Goal: Task Accomplishment & Management: Use online tool/utility

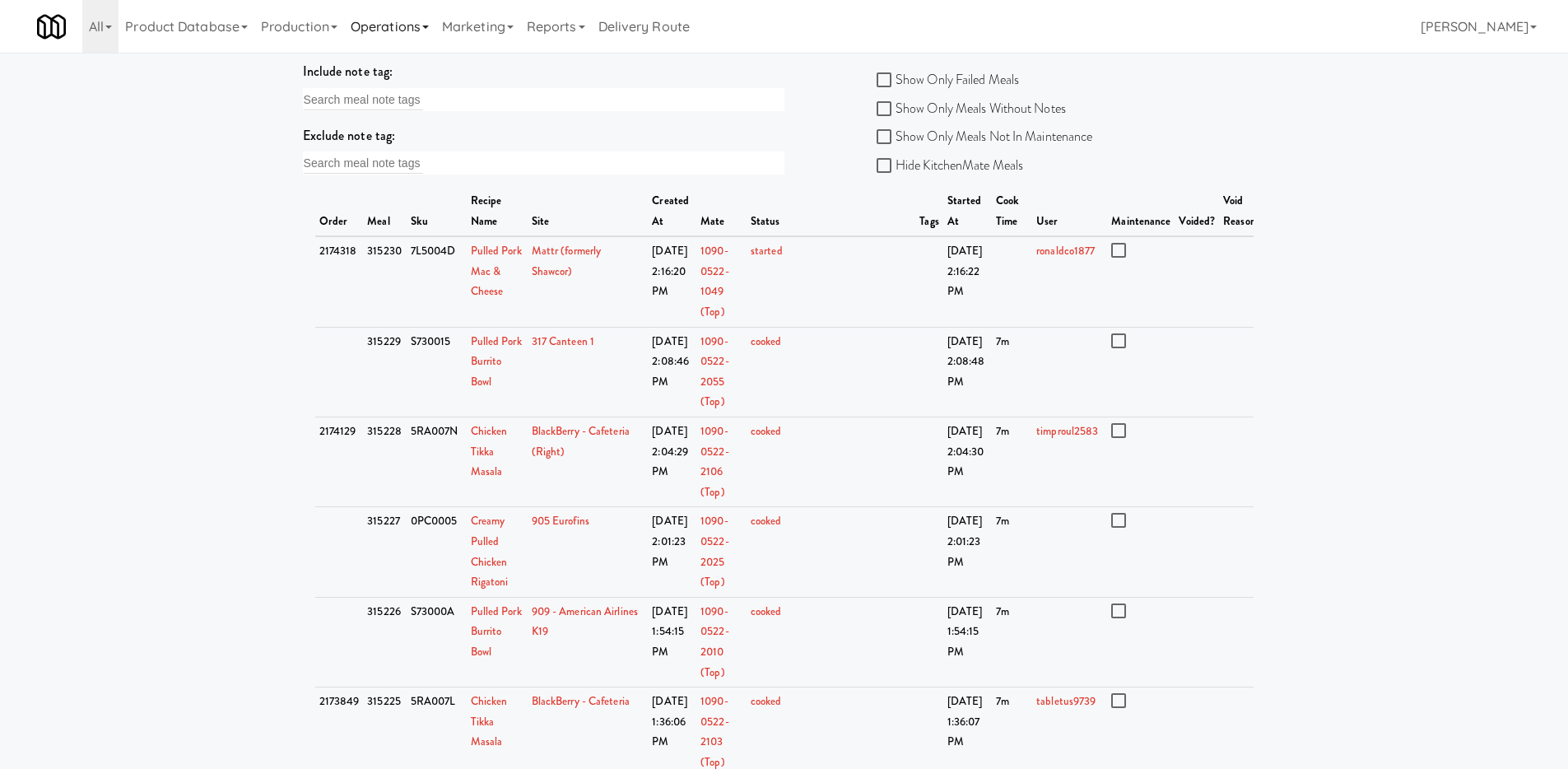
click at [410, 33] on link "Operations" at bounding box center [390, 26] width 91 height 52
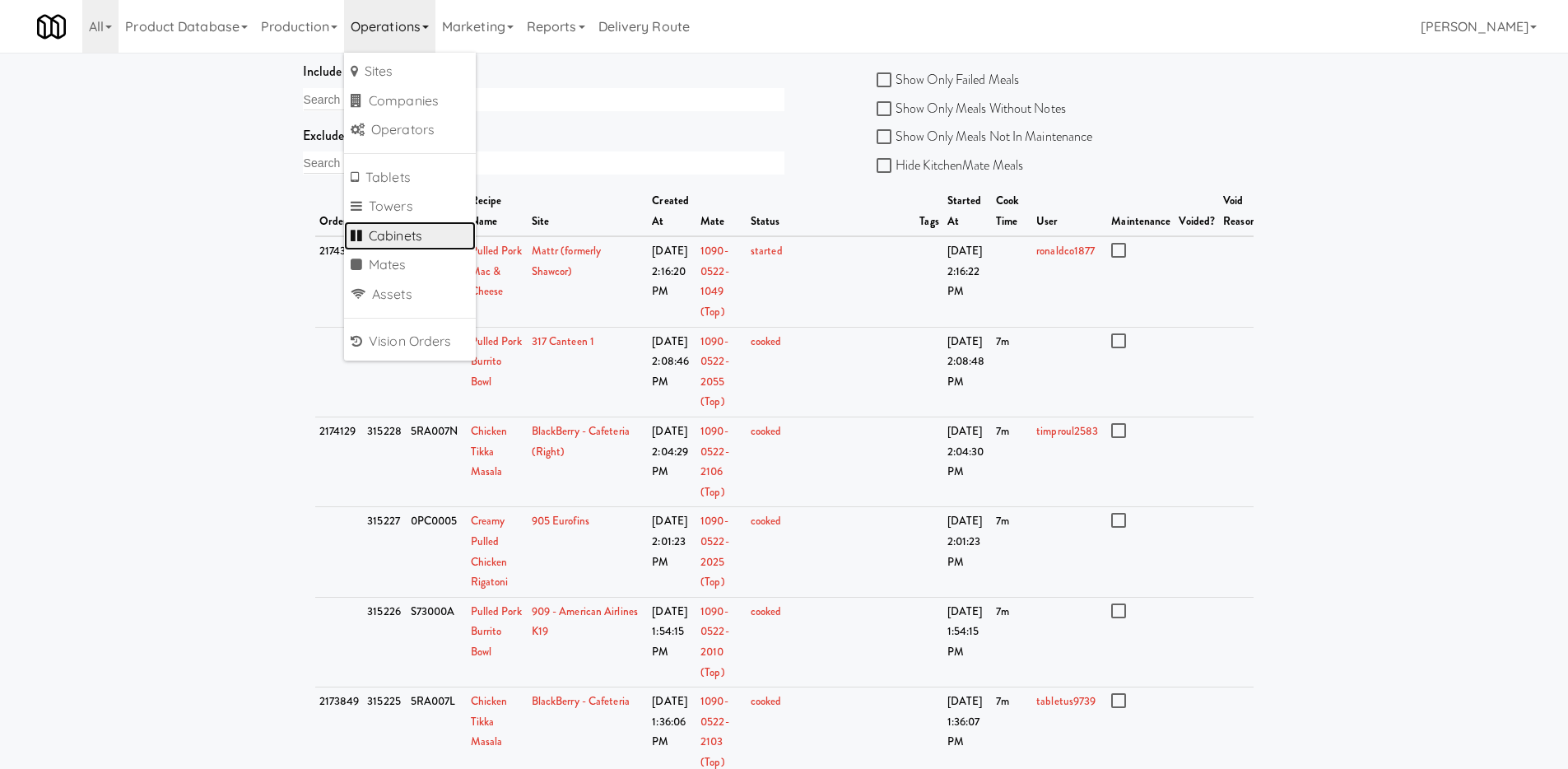
click at [420, 231] on link "Cabinets" at bounding box center [409, 236] width 132 height 29
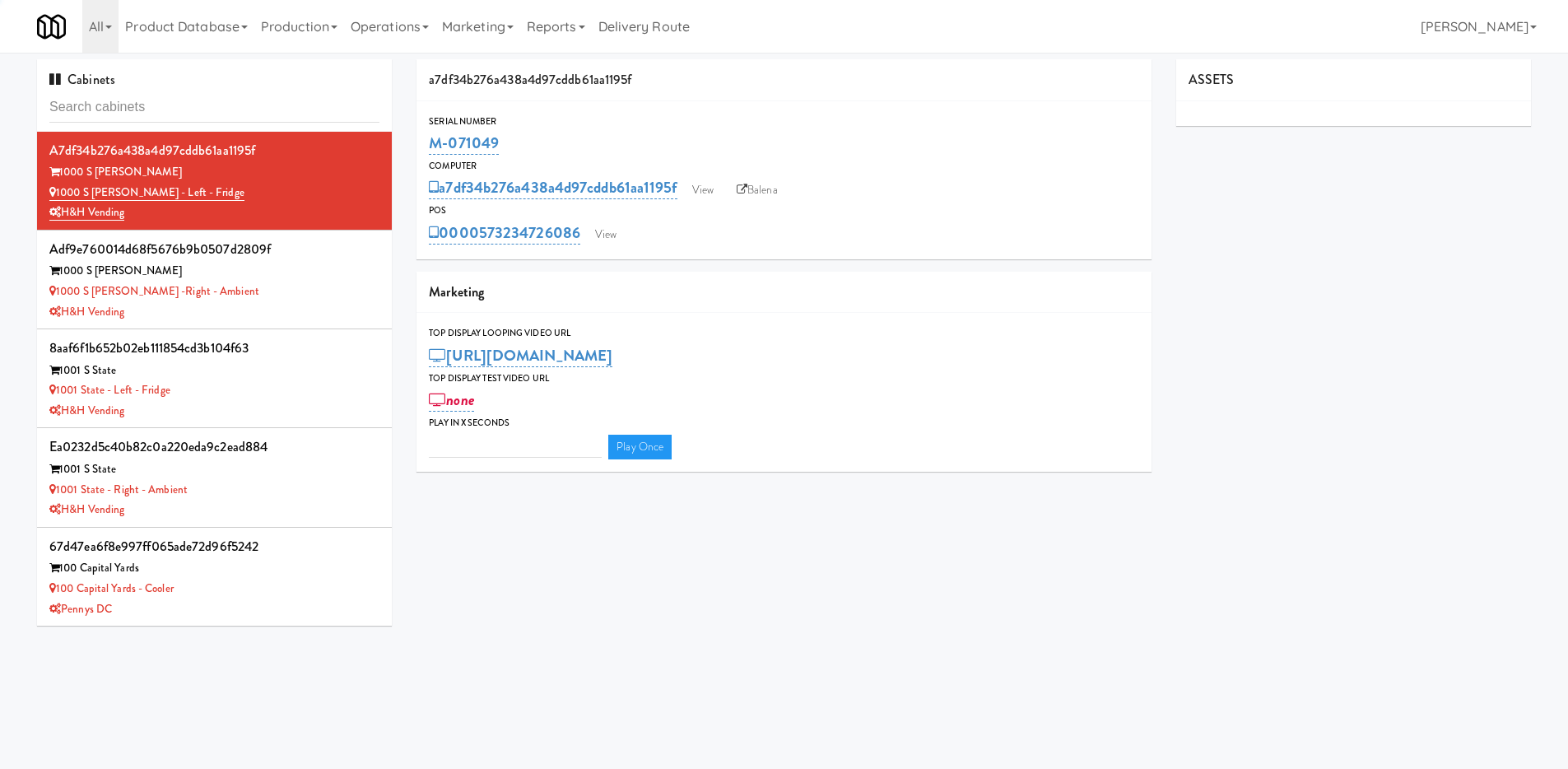
click at [295, 112] on input "text" at bounding box center [214, 107] width 330 height 30
type input "3"
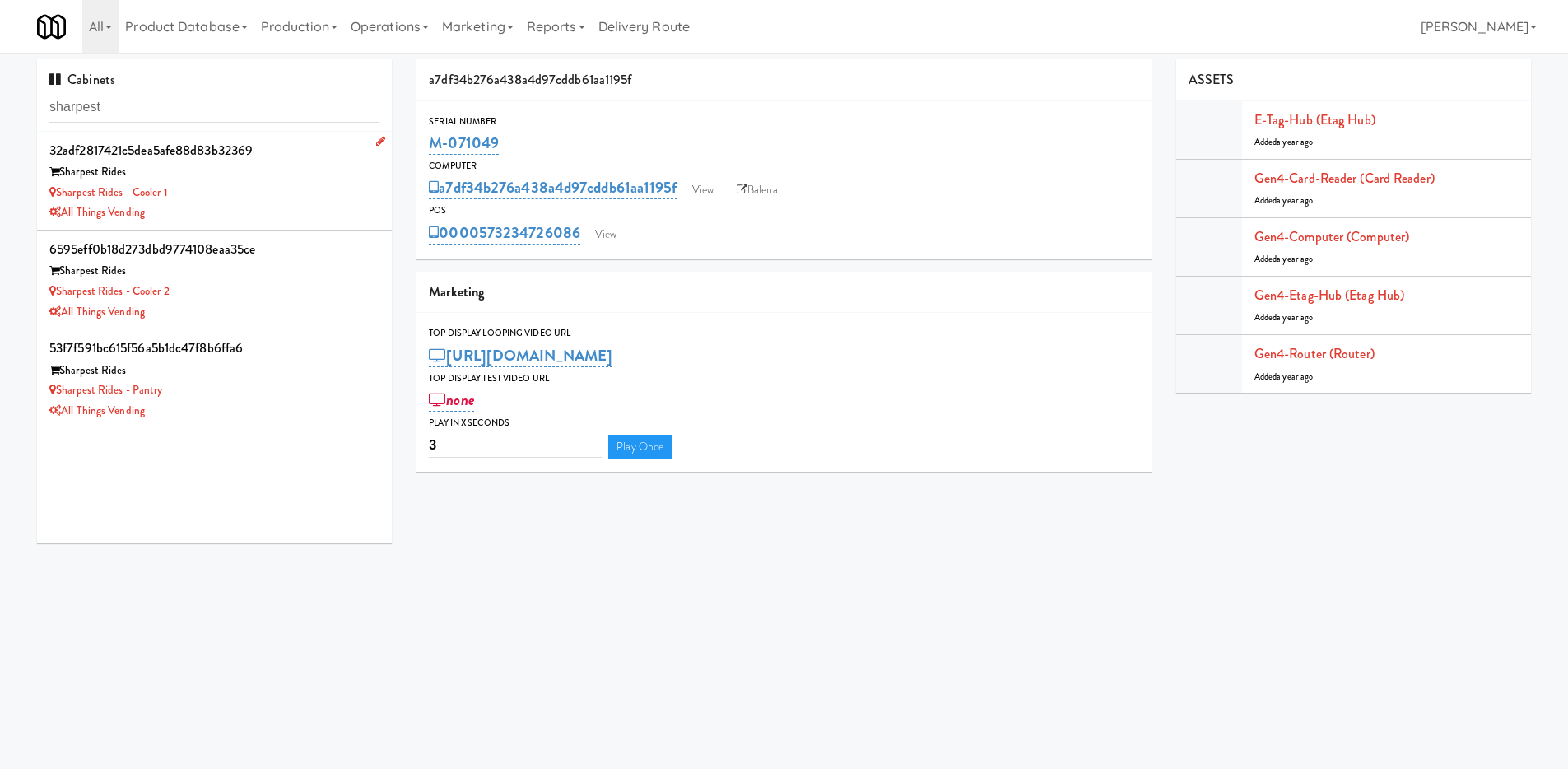
type input "sharpest"
click at [290, 175] on div "Sharpest Rides" at bounding box center [214, 172] width 330 height 21
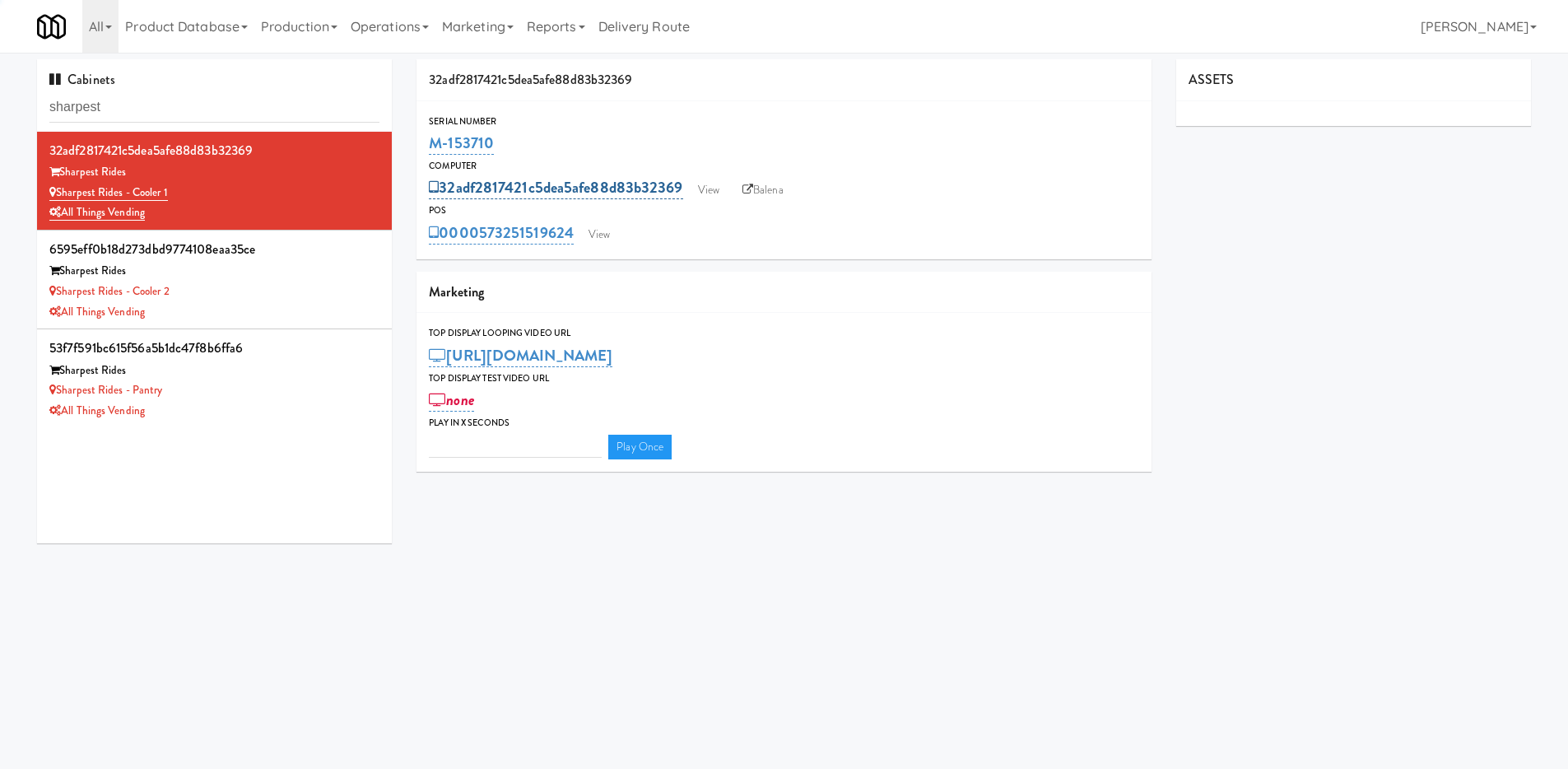
type input "3"
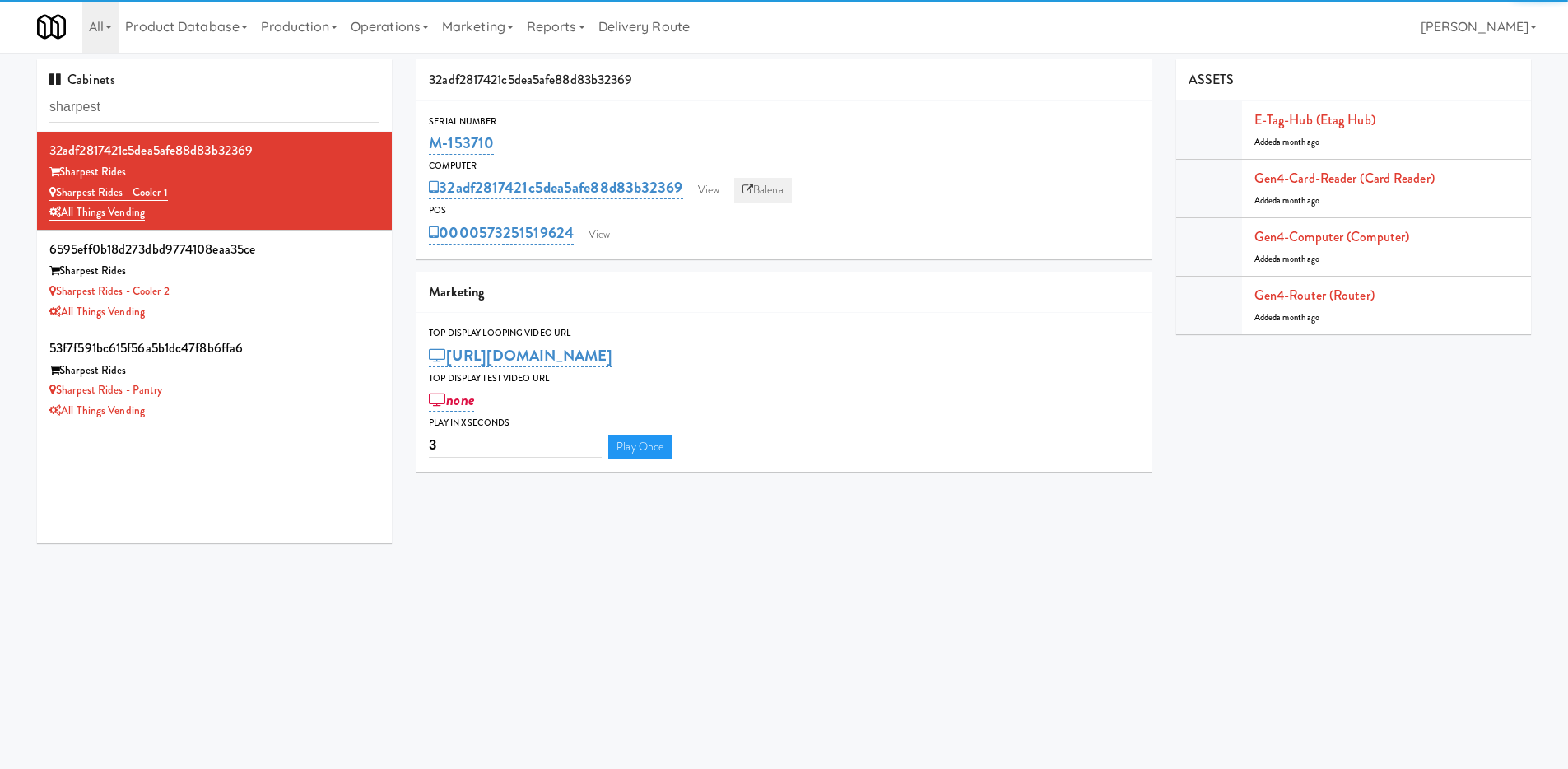
click at [778, 180] on link "Balena" at bounding box center [762, 190] width 58 height 25
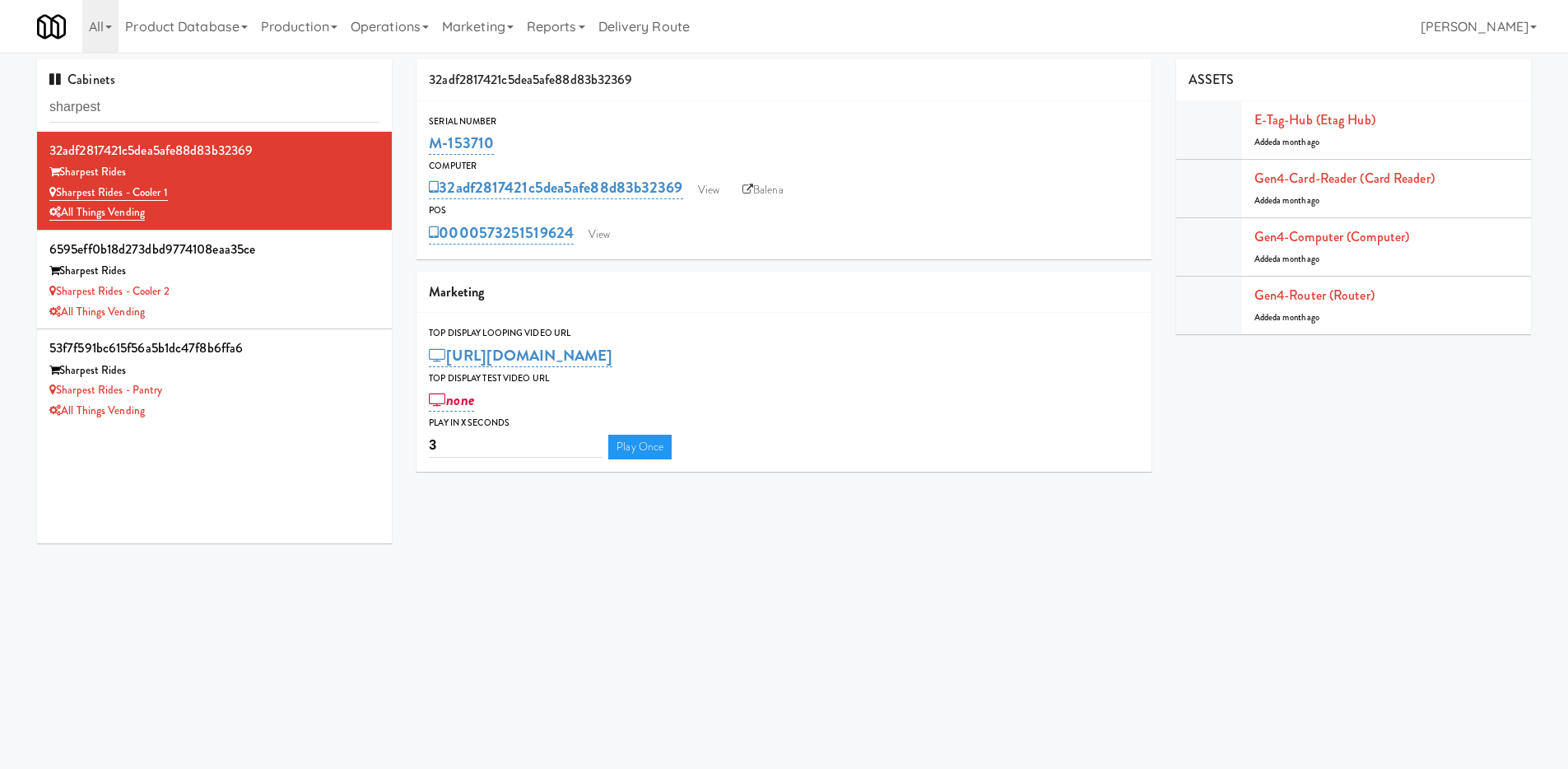
click at [275, 270] on div "Sharpest Rides" at bounding box center [214, 271] width 330 height 21
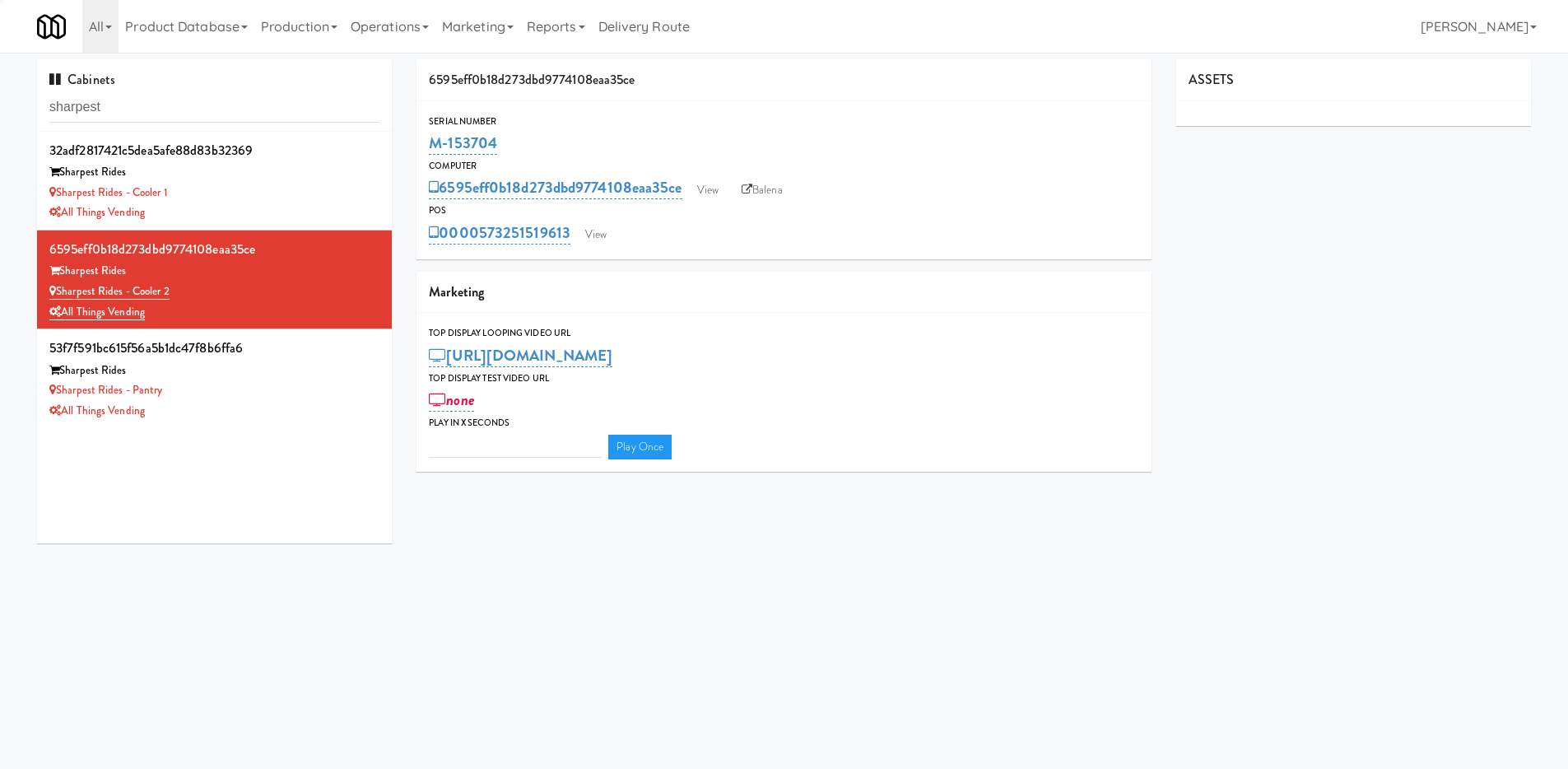
type input "3"
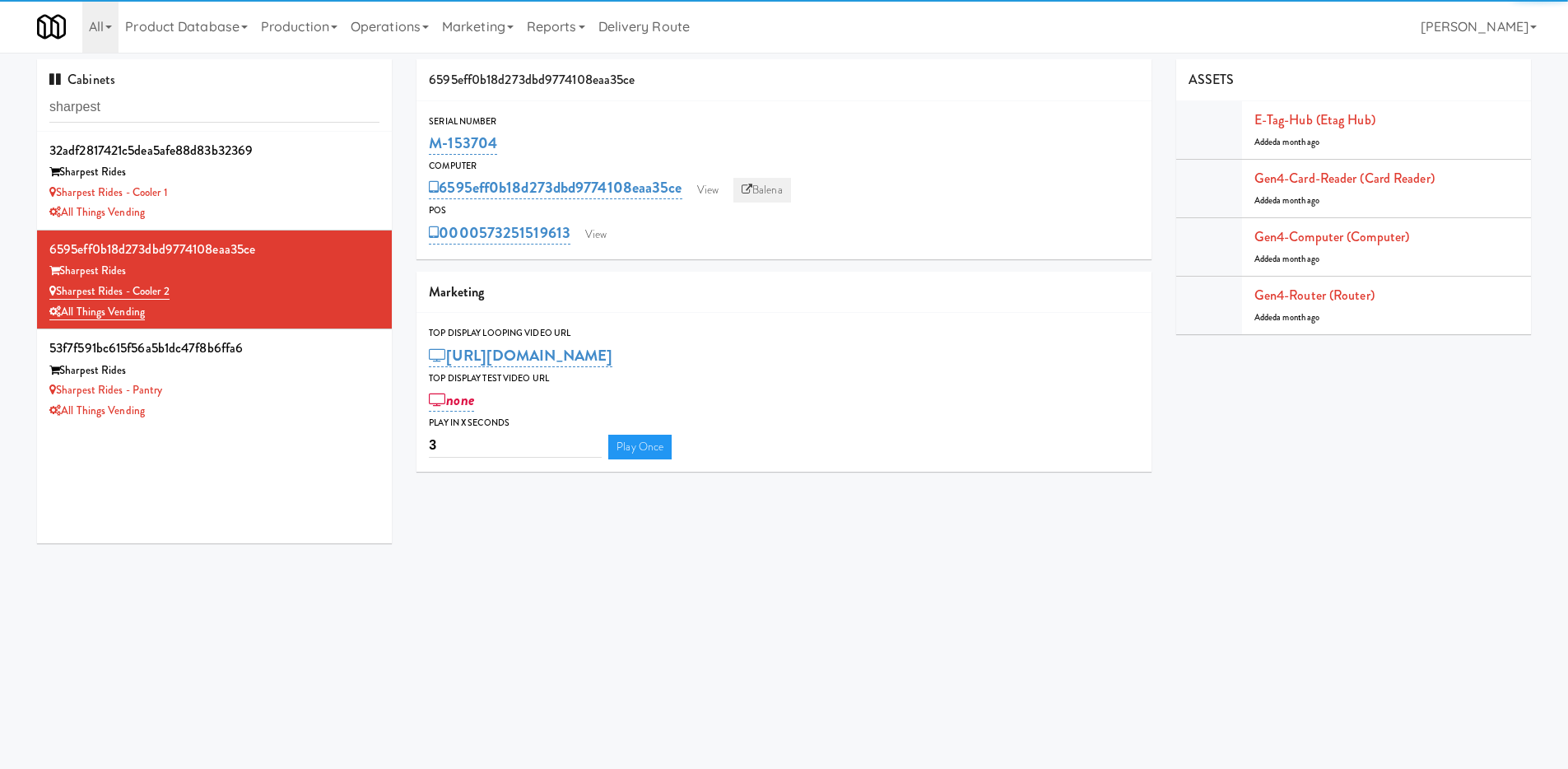
click at [780, 189] on link "Balena" at bounding box center [761, 190] width 58 height 25
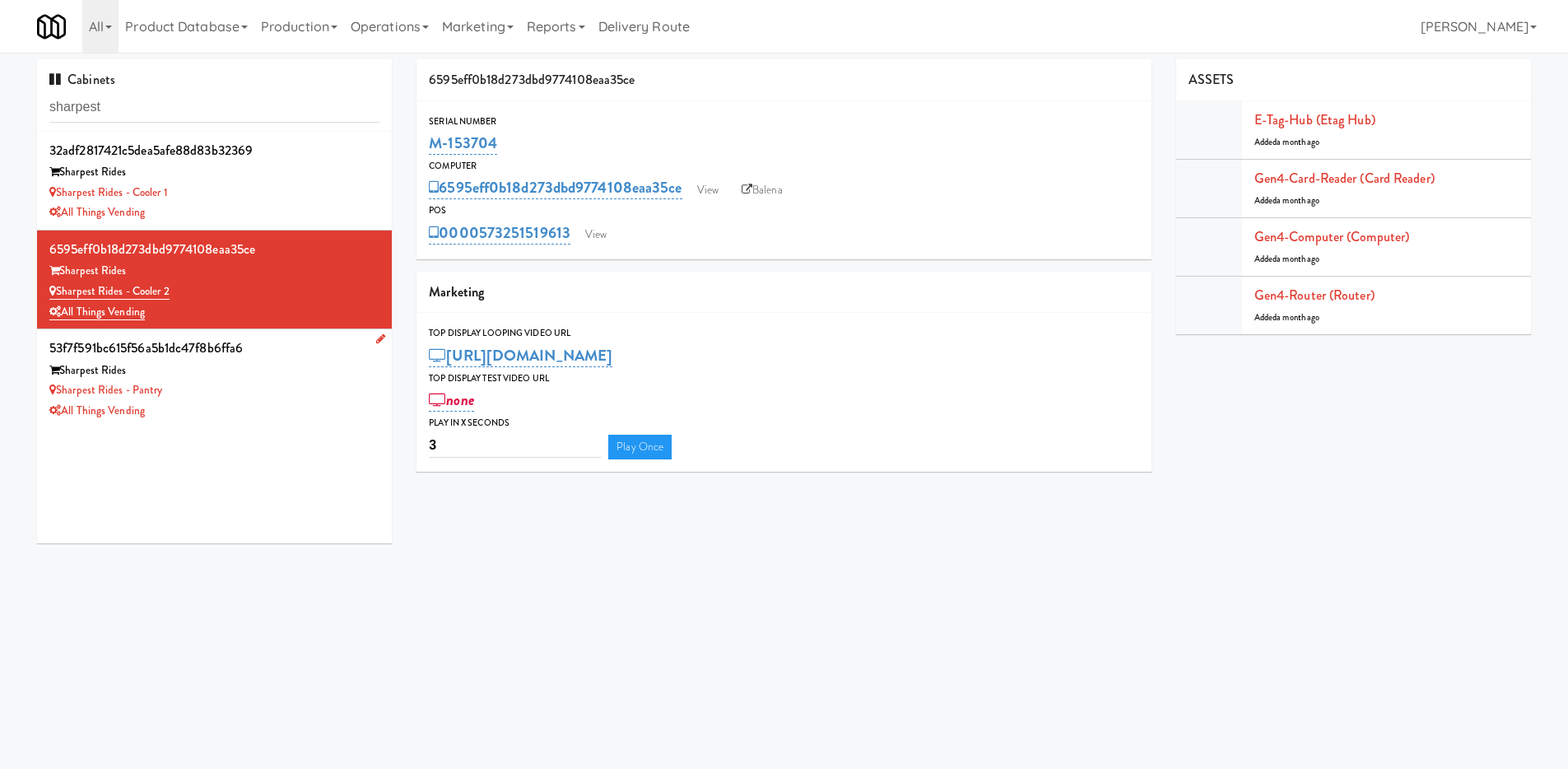
click at [302, 360] on div "Sharpest Rides" at bounding box center [214, 371] width 330 height 21
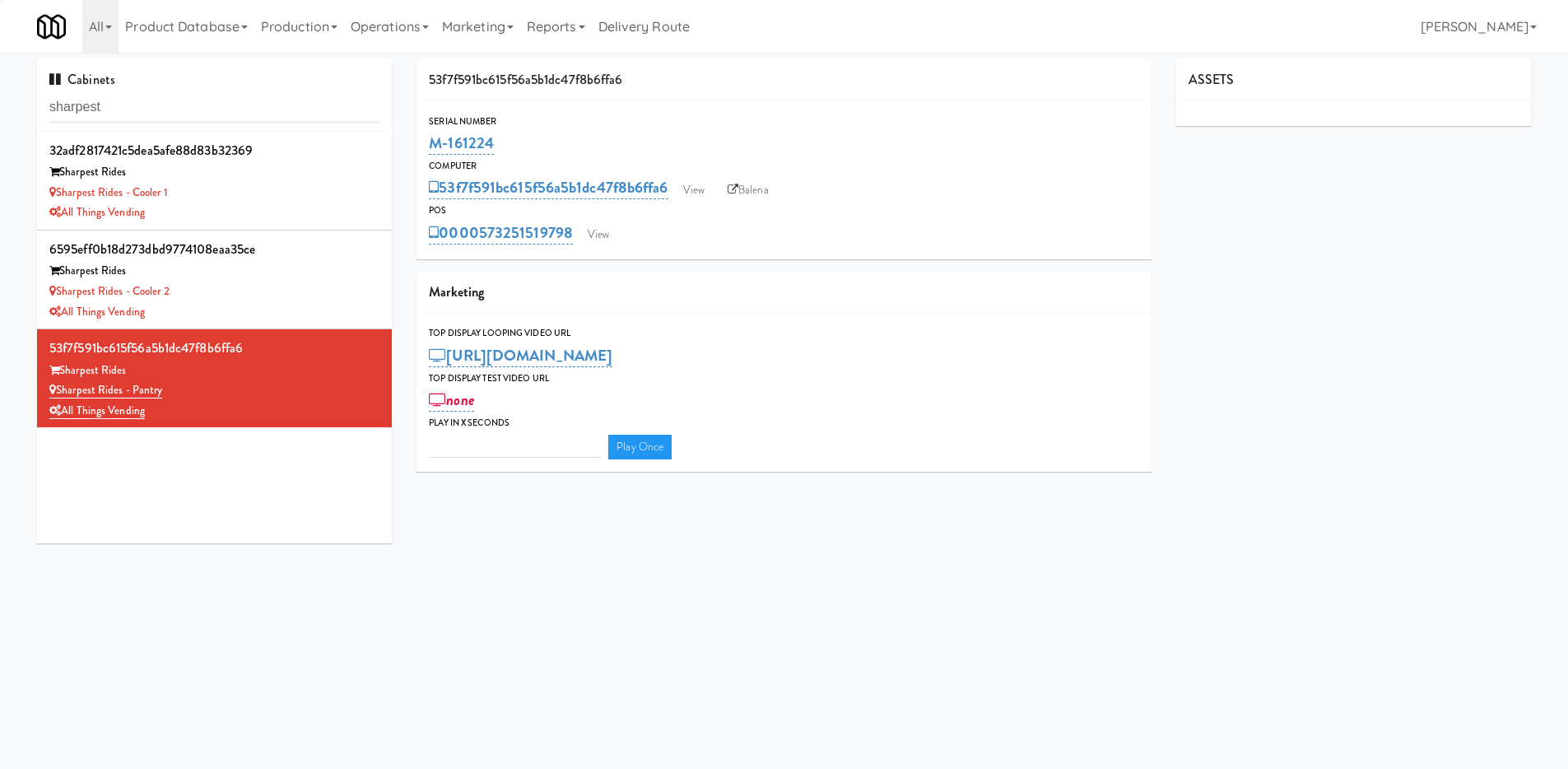
type input "3"
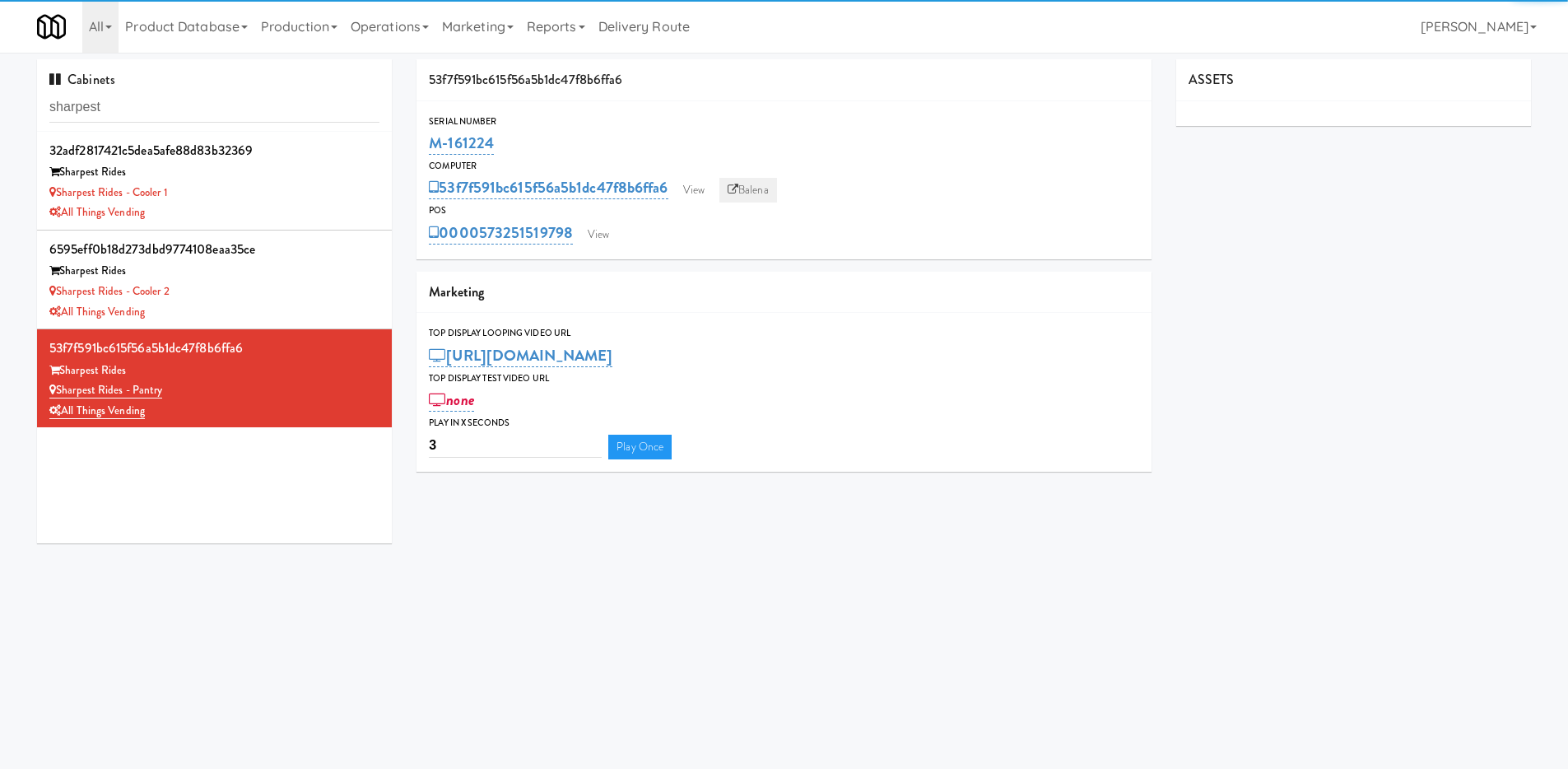
click at [765, 184] on link "Balena" at bounding box center [747, 190] width 58 height 25
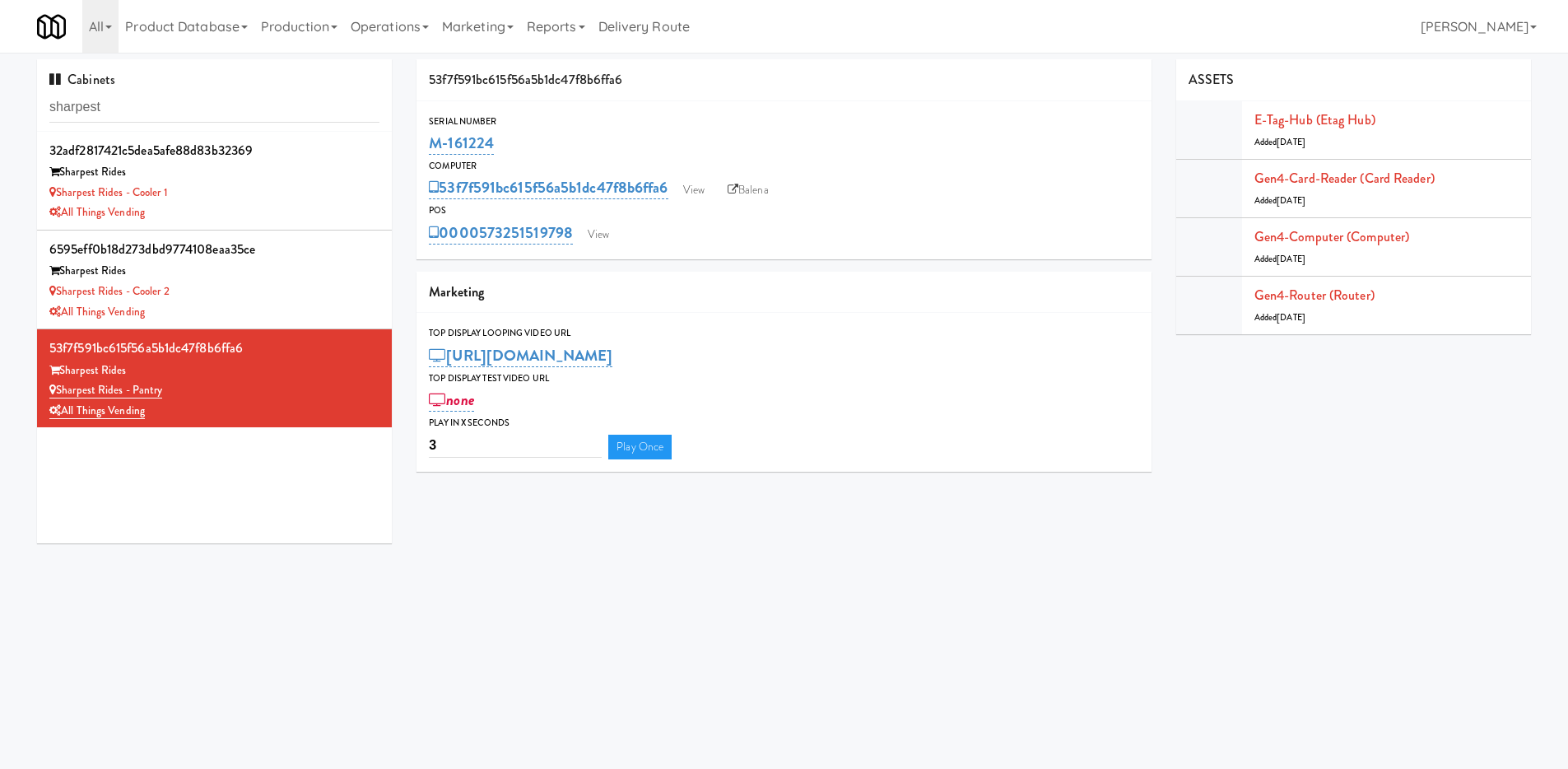
click at [1117, 100] on div "53f7f591bc615f56a5b1dc47f8b6ffa6" at bounding box center [784, 80] width 735 height 42
